Goal: Task Accomplishment & Management: Use online tool/utility

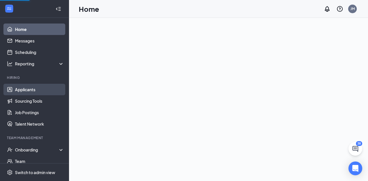
click at [34, 89] on link "Applicants" at bounding box center [39, 89] width 49 height 11
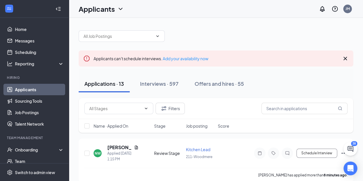
click at [343, 59] on icon "Cross" at bounding box center [345, 58] width 7 height 7
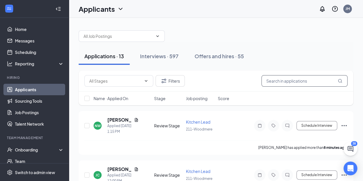
click at [273, 81] on input "text" at bounding box center [305, 80] width 86 height 11
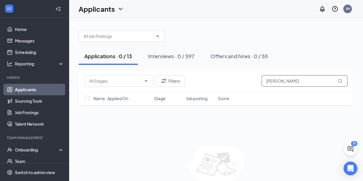
click at [304, 84] on input "[PERSON_NAME]" at bounding box center [305, 80] width 86 height 11
type input "rick"
click at [171, 59] on div "Interviews · 6 / 597" at bounding box center [171, 56] width 46 height 7
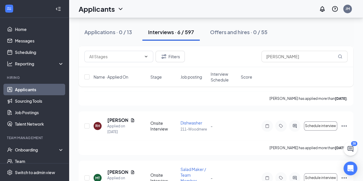
scroll to position [175, 0]
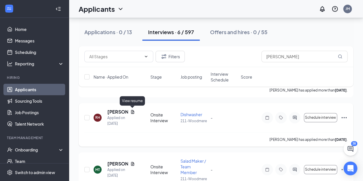
click at [133, 111] on icon "Document" at bounding box center [132, 112] width 3 height 4
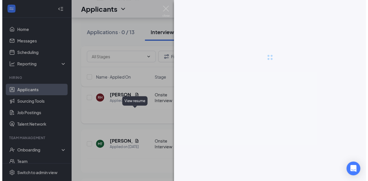
scroll to position [170, 0]
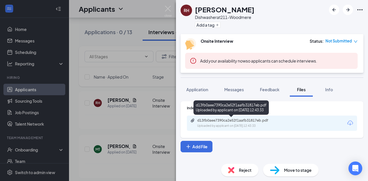
drag, startPoint x: 245, startPoint y: 121, endPoint x: 237, endPoint y: 120, distance: 8.1
click at [237, 120] on div "d13fb0aee7390ca2e52f1aafb31817eb.pdf" at bounding box center [237, 120] width 80 height 5
